Goal: Information Seeking & Learning: Learn about a topic

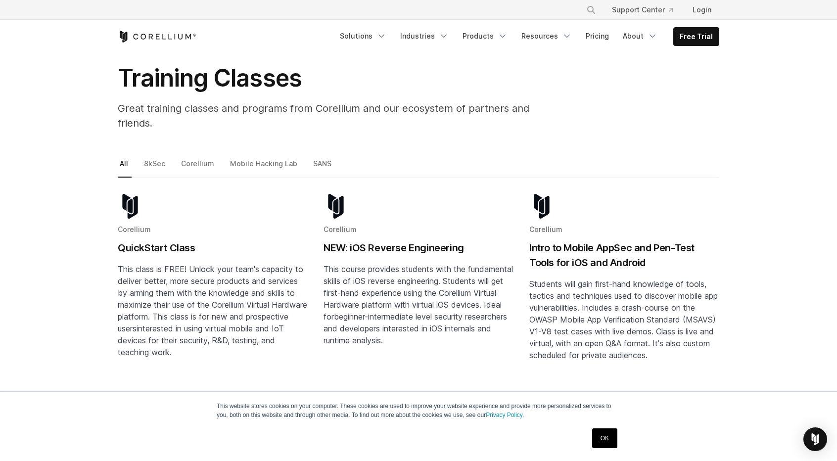
scroll to position [99, 0]
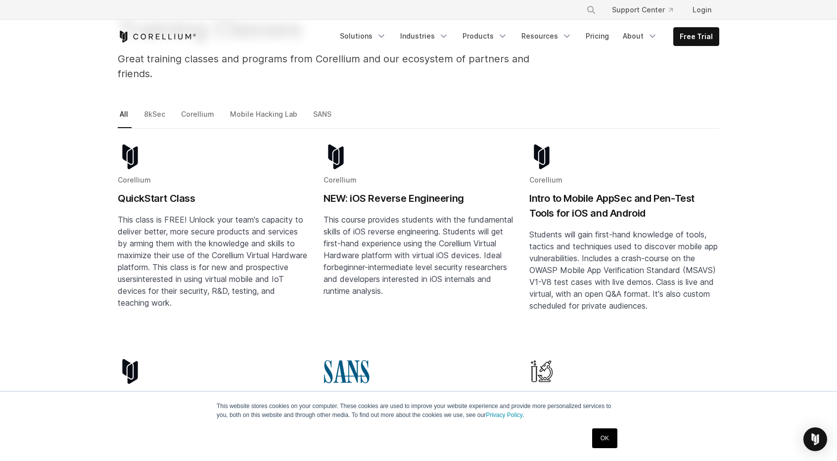
click at [561, 191] on h2 "Intro to Mobile AppSec and Pen-Test Tools for iOS and Android" at bounding box center [624, 206] width 190 height 30
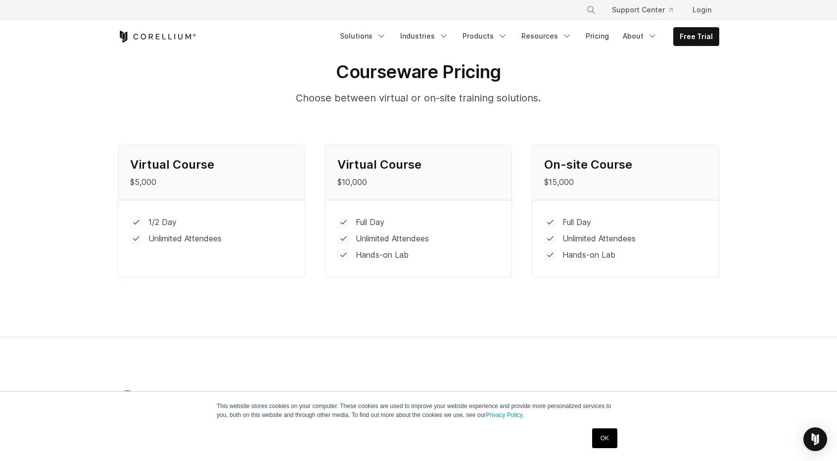
scroll to position [1038, 0]
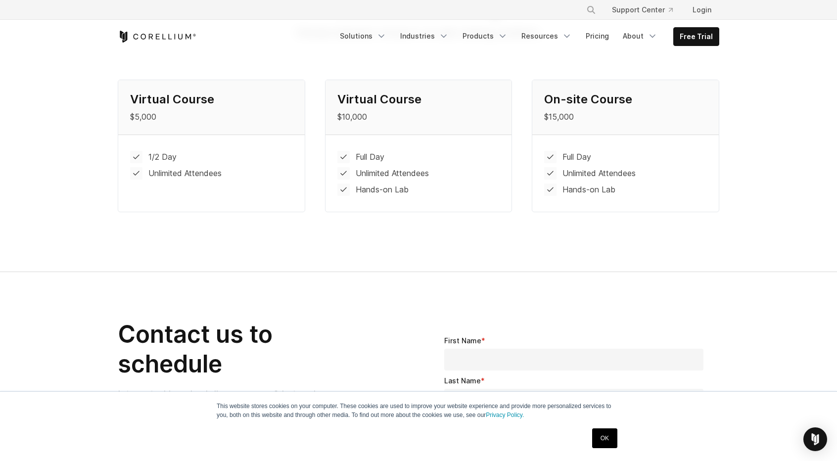
scroll to position [1038, 0]
